Goal: Task Accomplishment & Management: Use online tool/utility

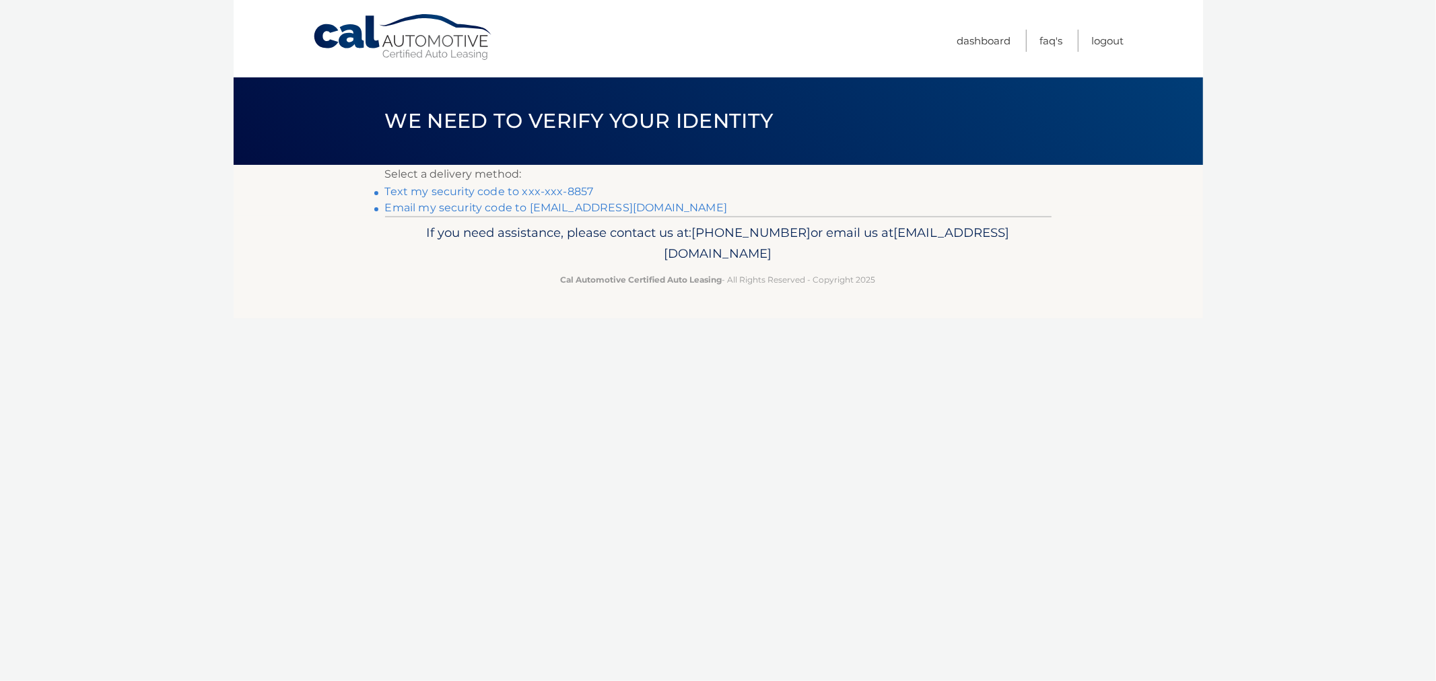
click at [509, 186] on link "Text my security code to xxx-xxx-8857" at bounding box center [489, 191] width 209 height 13
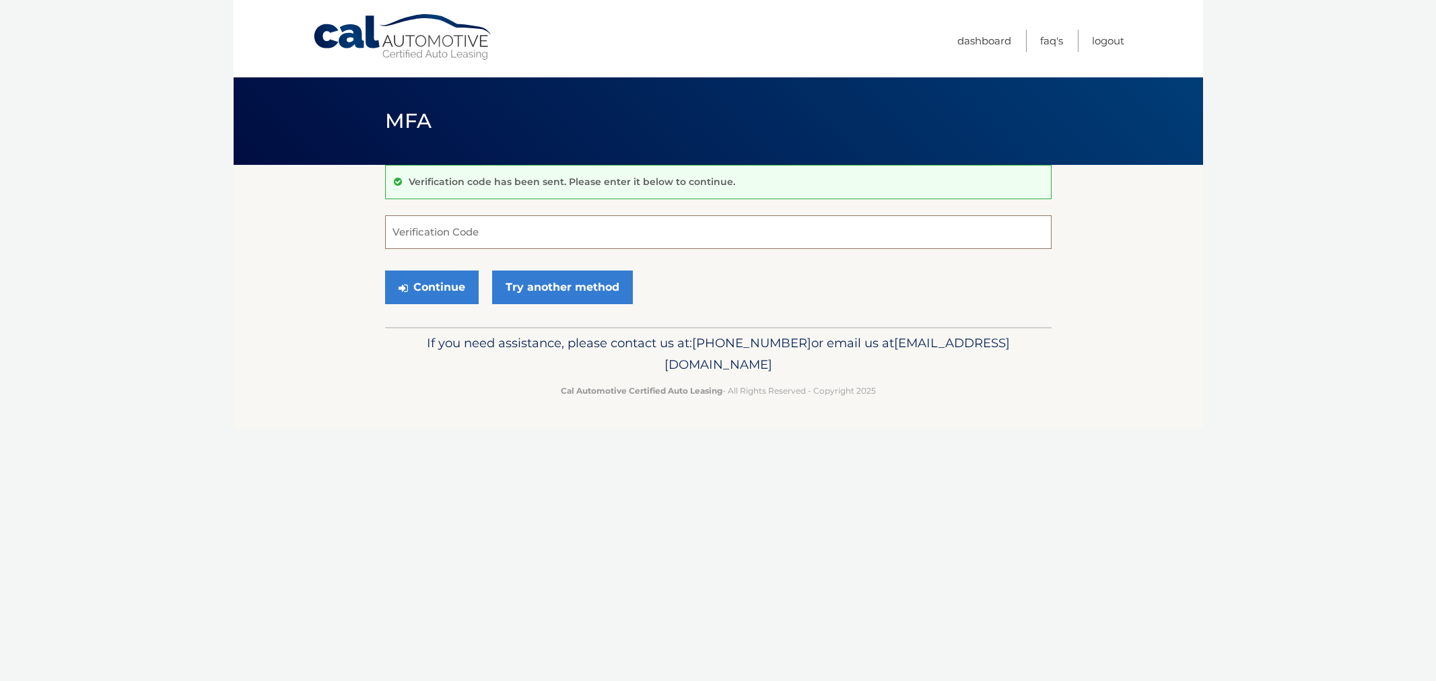
click at [483, 230] on input "Verification Code" at bounding box center [718, 232] width 666 height 34
type input "614402"
click at [385, 271] on button "Continue" at bounding box center [432, 288] width 94 height 34
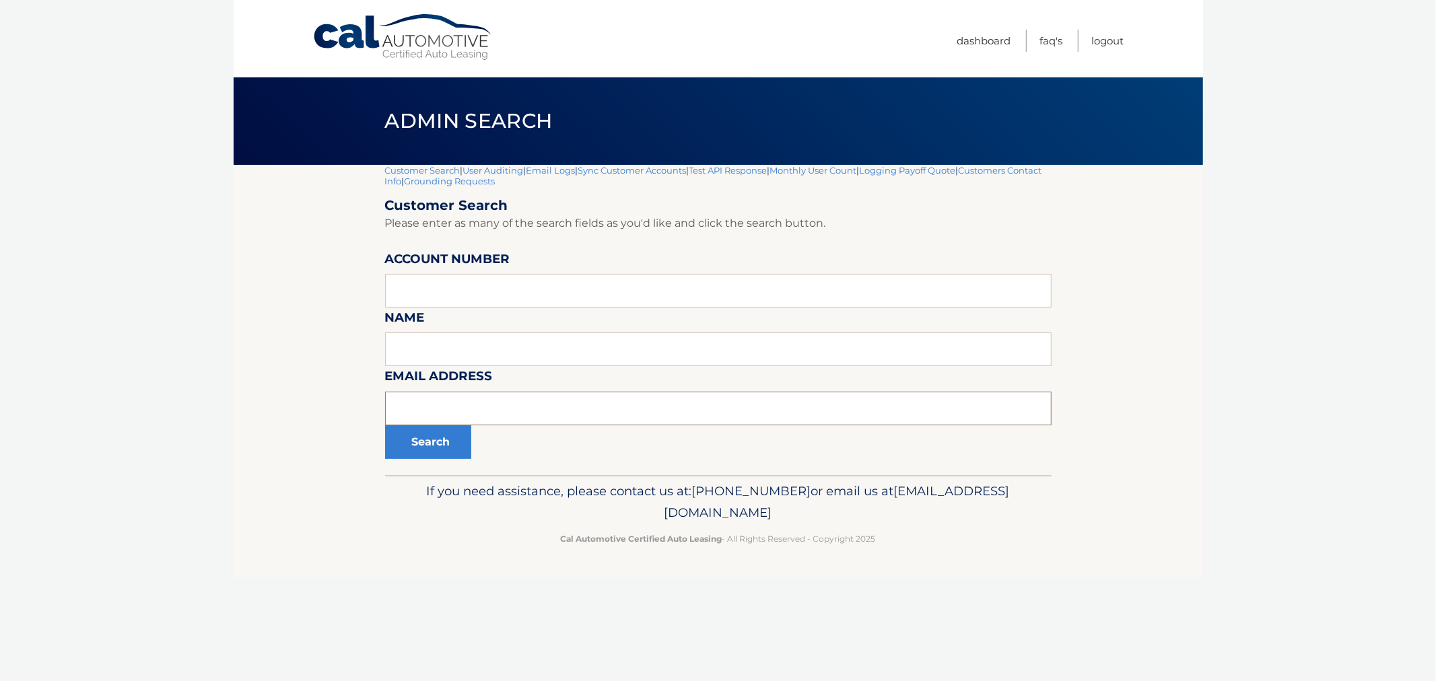
click at [487, 405] on input "text" at bounding box center [718, 409] width 666 height 34
paste input "44455534916"
type input "44455534916"
drag, startPoint x: 489, startPoint y: 388, endPoint x: 412, endPoint y: 411, distance: 80.1
click at [403, 366] on div "Email Address 44455534916" at bounding box center [718, 366] width 666 height 0
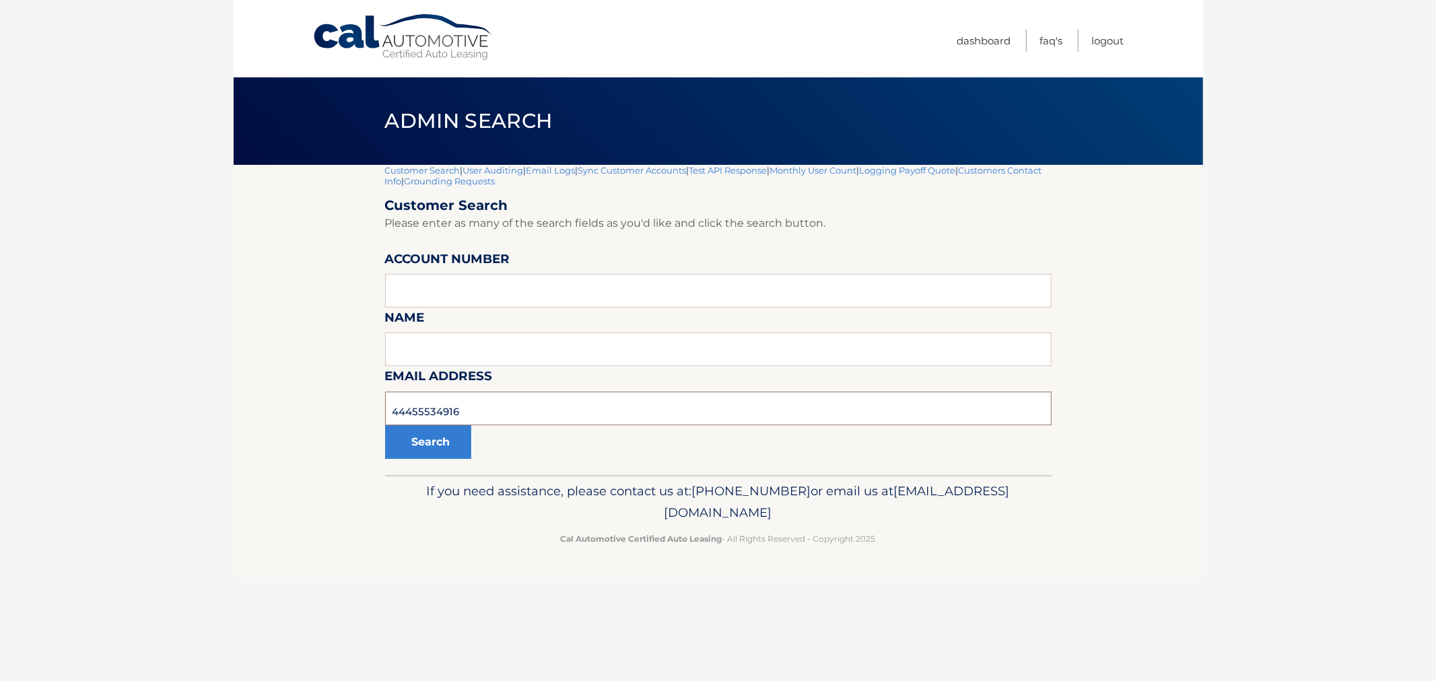
drag, startPoint x: 490, startPoint y: 408, endPoint x: 300, endPoint y: 412, distance: 189.9
click at [300, 412] on section "Customer Search | User Auditing | Email Logs | Sync Customer Accounts | Test AP…" at bounding box center [718, 320] width 969 height 310
click at [445, 293] on input "text" at bounding box center [718, 291] width 666 height 34
paste input "44455534916"
type input "44455534916"
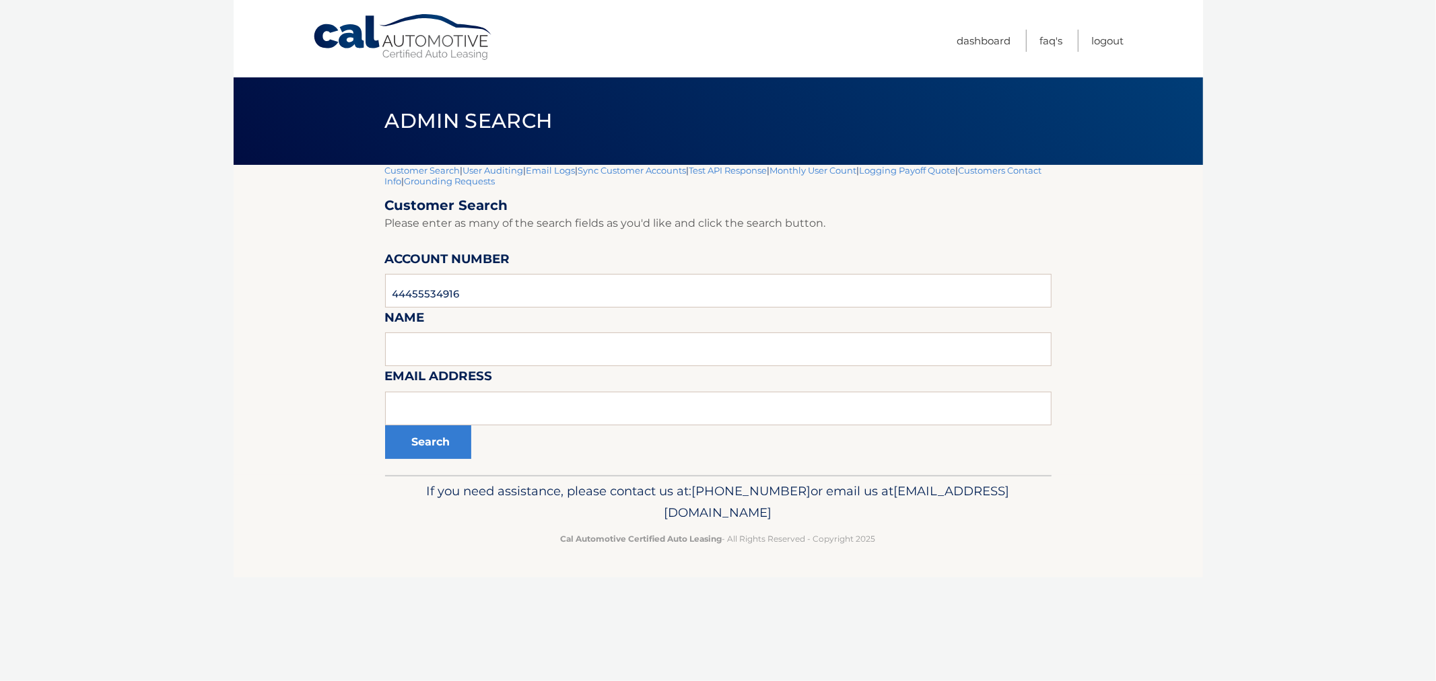
click at [425, 466] on div "Customer Search | User Auditing | Email Logs | Sync Customer Accounts | Test AP…" at bounding box center [718, 320] width 666 height 310
click at [428, 454] on button "Search" at bounding box center [428, 442] width 86 height 34
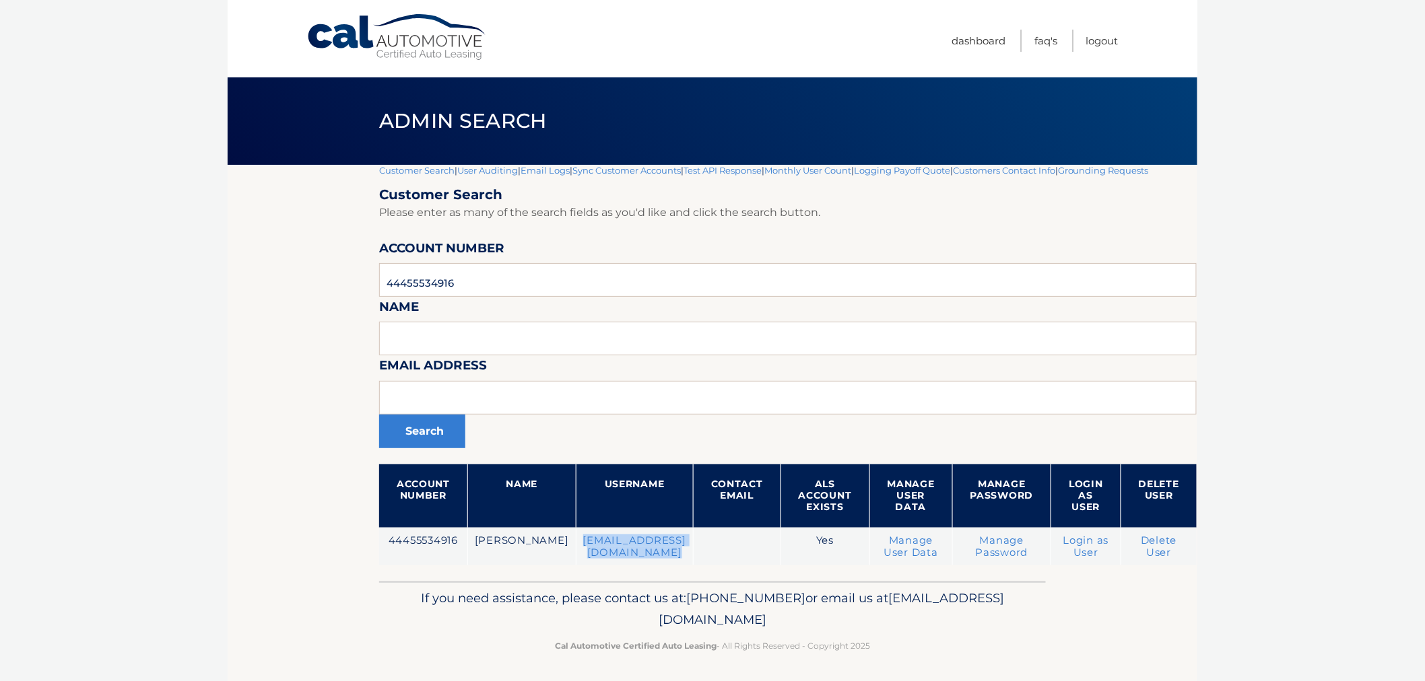
drag, startPoint x: 0, startPoint y: 0, endPoint x: 727, endPoint y: 579, distance: 929.4
click at [701, 545] on tr "44455534916 JORDAN MILLER jordanamiller@icloud.com Yes Manage User Data Manage …" at bounding box center [787, 547] width 817 height 38
copy tr "jordanamiller@icloud.com"
